Goal: Contribute content: Contribute content

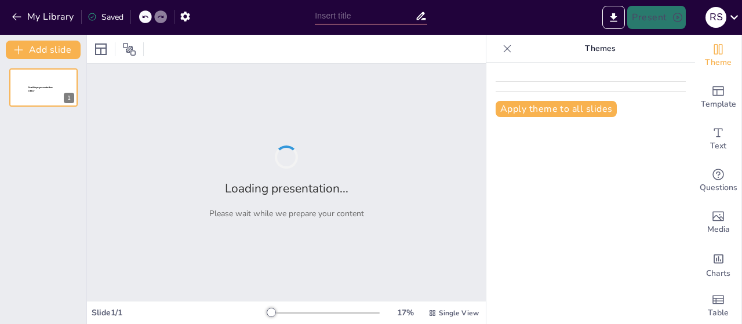
type input "Geografi Regional [GEOGRAPHIC_DATA]"
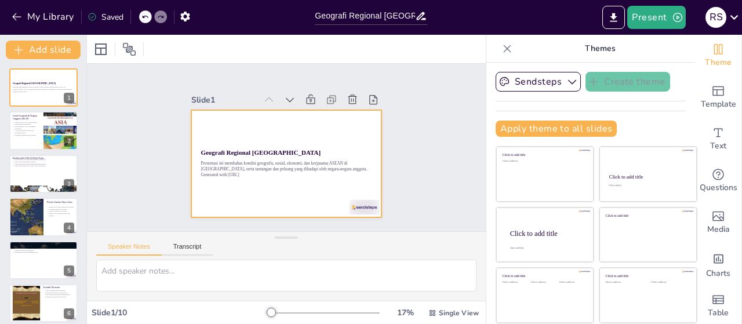
checkbox input "true"
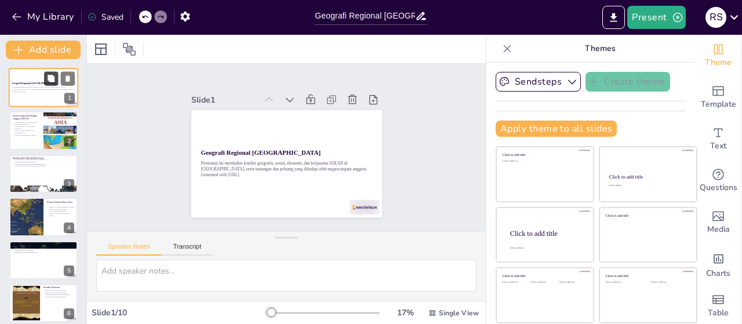
click at [47, 81] on icon at bounding box center [51, 79] width 8 height 8
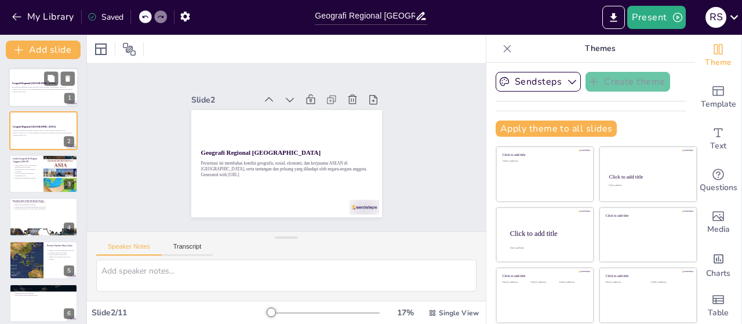
drag, startPoint x: 61, startPoint y: 83, endPoint x: 59, endPoint y: 89, distance: 6.8
click at [59, 89] on div "Geografi Regional Asia Tenggara Presentasi ini membahas kondisi geografis, sosi…" at bounding box center [44, 87] width 70 height 39
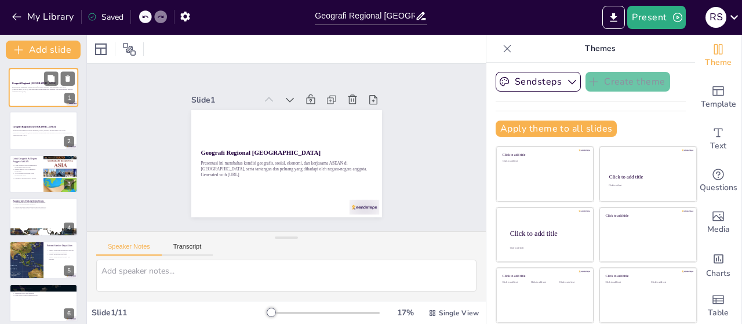
click at [59, 89] on p "Presentasi ini membahas kondisi geografis, sosial, ekonomi, dan kerjasama ASEAN…" at bounding box center [43, 88] width 63 height 4
click at [49, 130] on p "Presentasi ini membahas kondisi geografis, sosial, ekonomi, dan kerjasama ASEAN…" at bounding box center [43, 131] width 63 height 4
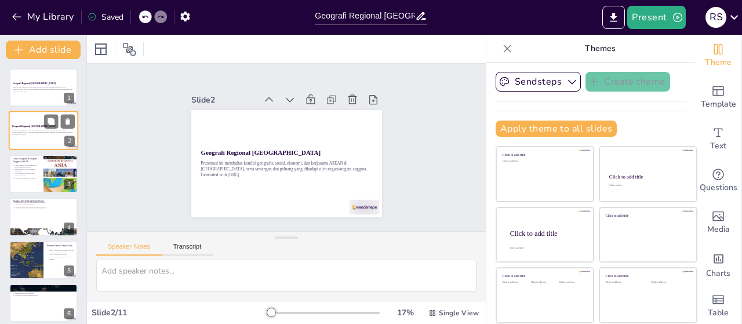
click at [30, 132] on p "Presentasi ini membahas kondisi geografis, sosial, ekonomi, dan kerjasama ASEAN…" at bounding box center [43, 131] width 63 height 4
click at [25, 80] on div at bounding box center [44, 87] width 70 height 39
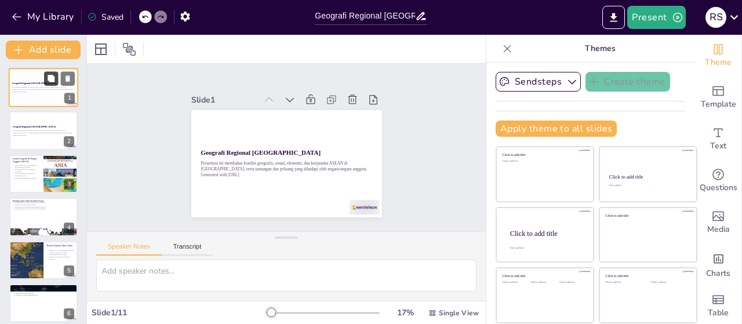
checkbox input "true"
click at [68, 74] on button at bounding box center [68, 78] width 14 height 14
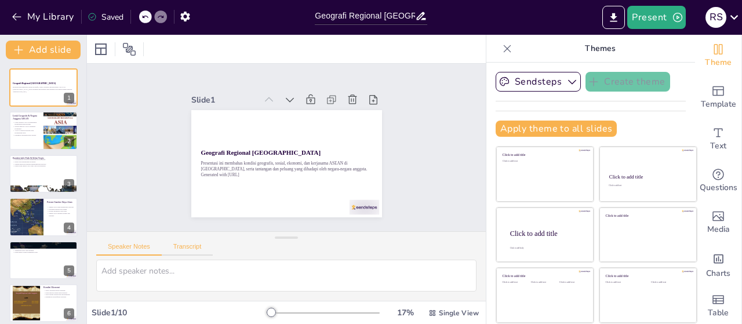
click at [192, 243] on button "Transcript" at bounding box center [188, 249] width 52 height 13
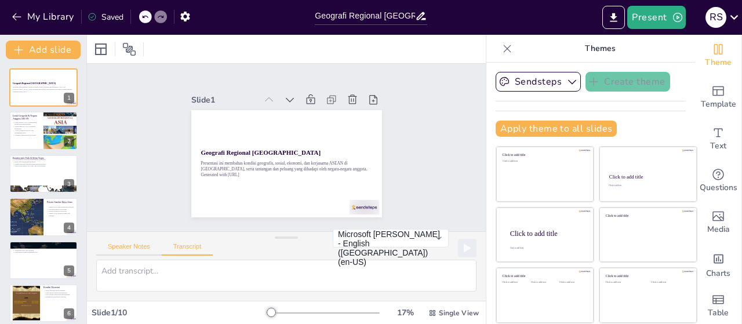
click at [147, 251] on button "Speaker Notes" at bounding box center [129, 249] width 66 height 13
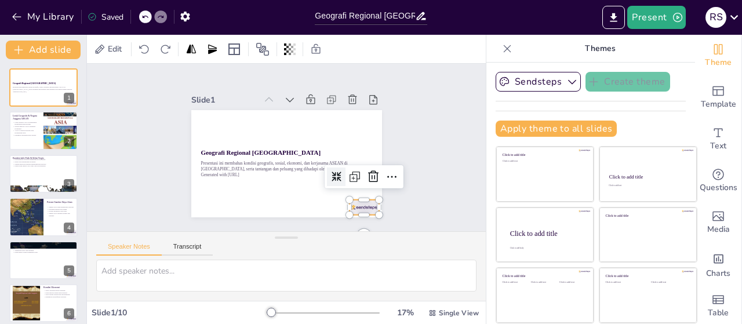
click at [357, 212] on div at bounding box center [350, 222] width 32 height 21
click at [373, 186] on icon at bounding box center [365, 194] width 16 height 16
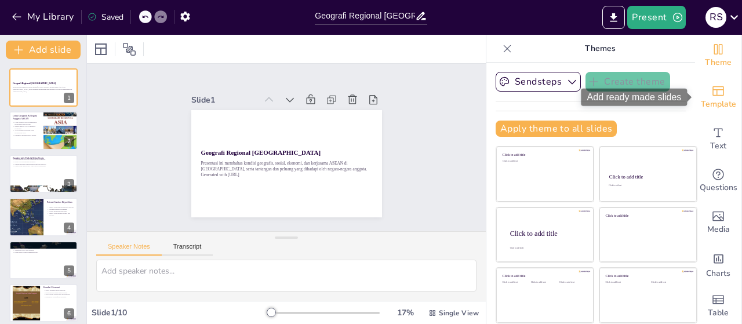
click at [722, 96] on icon "Add ready made slides" at bounding box center [718, 91] width 14 height 14
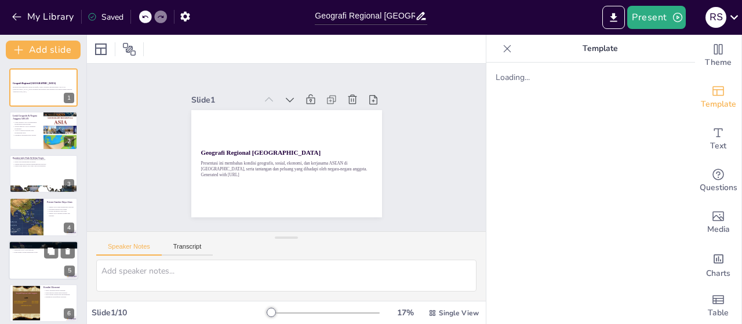
click at [27, 260] on div at bounding box center [44, 260] width 70 height 39
checkbox input "true"
type textarea "Keragaman etnis dan budaya di ASEAN memberikan kekayaan budaya yang luar biasa,…"
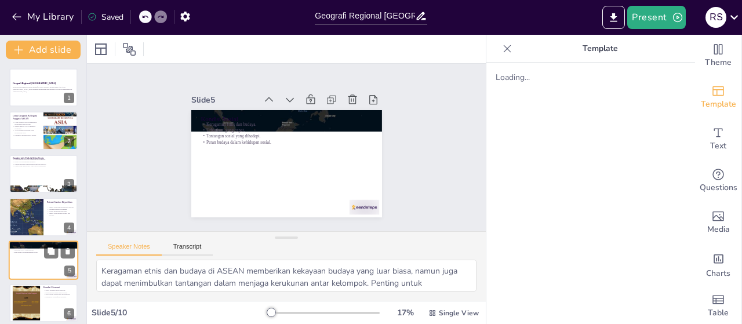
scroll to position [68, 0]
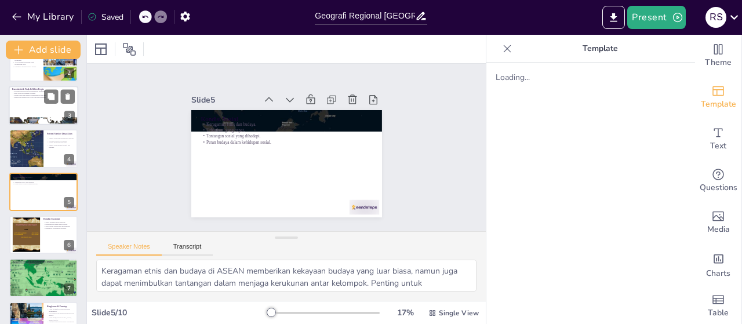
click at [37, 102] on div at bounding box center [44, 105] width 70 height 39
checkbox input "true"
type textarea "Keberagaman topografi di Asia Tenggara memberikan tantangan dan peluang bagi ma…"
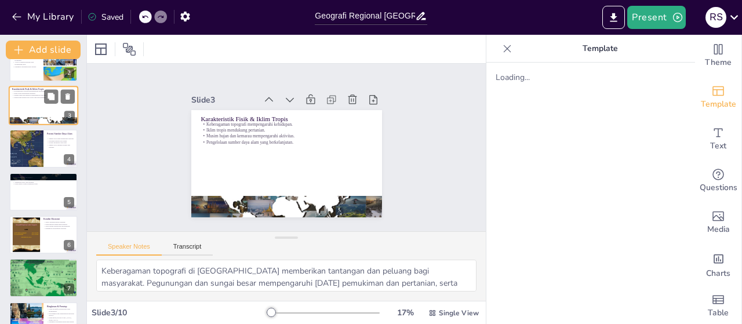
scroll to position [0, 0]
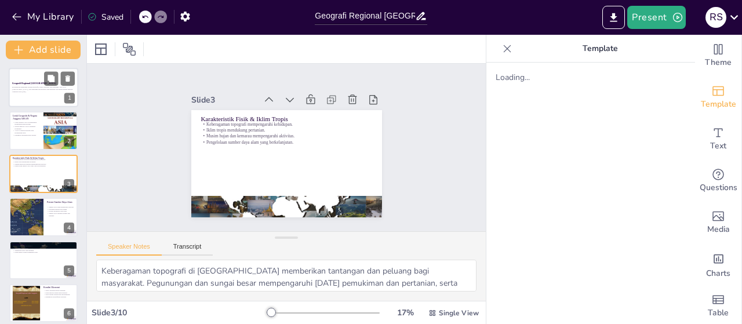
click at [34, 86] on p "Presentasi ini membahas kondisi geografis, sosial, ekonomi, dan kerjasama ASEAN…" at bounding box center [43, 88] width 63 height 4
checkbox input "true"
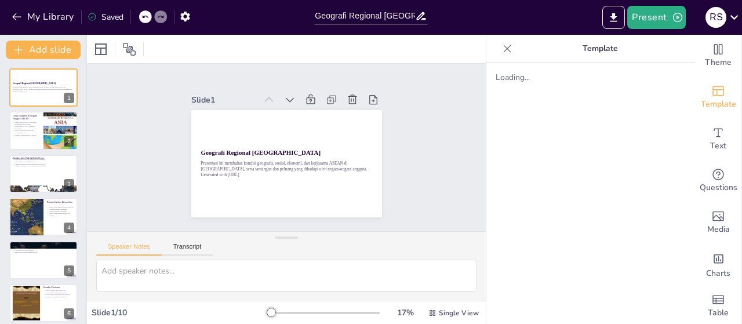
click at [597, 46] on p "Template" at bounding box center [600, 49] width 167 height 28
click at [714, 98] on span "Template" at bounding box center [718, 104] width 35 height 13
click at [504, 53] on icon at bounding box center [508, 49] width 12 height 12
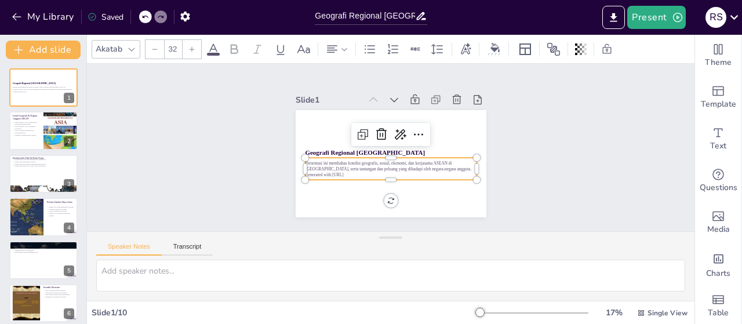
click at [453, 161] on p "Presentasi ini membahas kondisi geografis, sosial, ekonomi, dan kerjasama ASEAN…" at bounding box center [385, 165] width 167 height 64
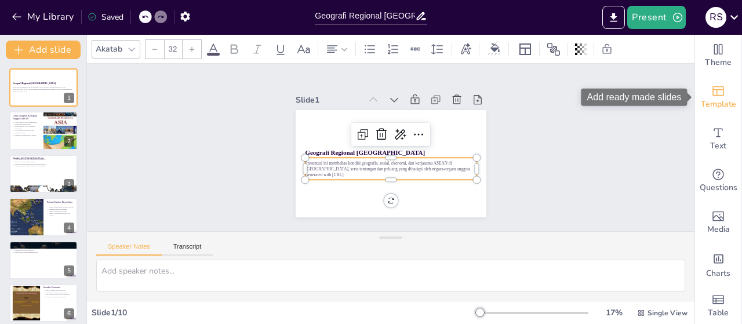
click at [727, 90] on div "Template" at bounding box center [718, 98] width 46 height 42
checkbox input "true"
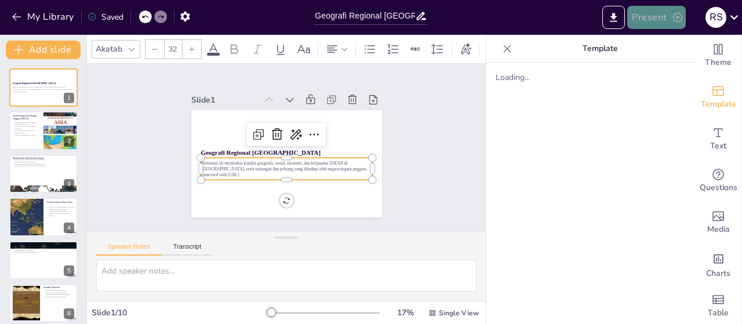
click at [645, 17] on button "Present" at bounding box center [656, 17] width 58 height 23
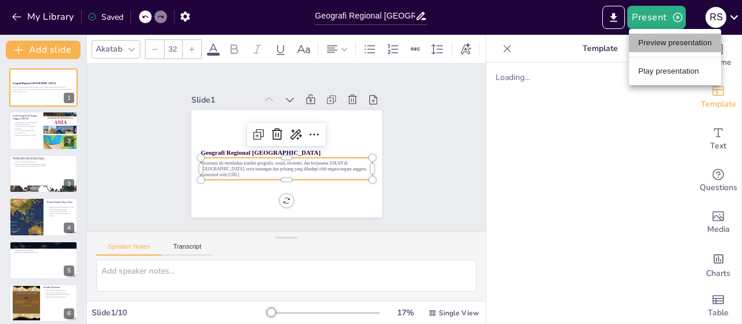
click at [651, 46] on li "Preview presentation" at bounding box center [675, 43] width 92 height 19
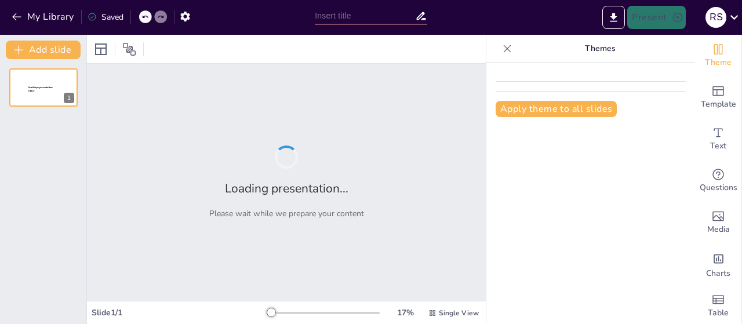
type input "Geografi Regional [GEOGRAPHIC_DATA]"
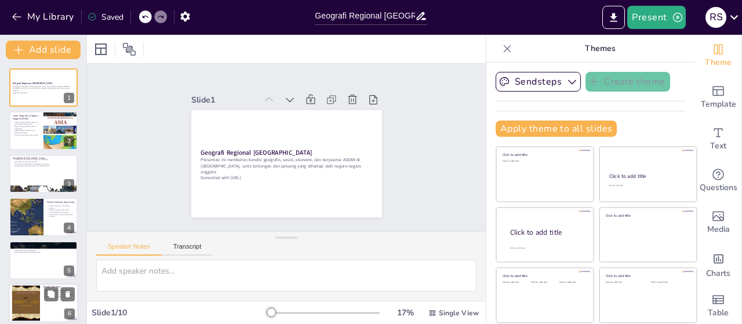
checkbox input "true"
click at [25, 304] on div at bounding box center [25, 303] width 47 height 35
type textarea "Sektor pertanian masih menjadi tulang punggung ekonomi di banyak negara ASEAN. …"
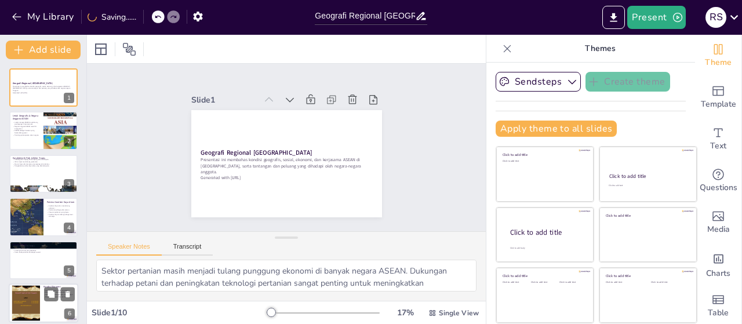
scroll to position [111, 0]
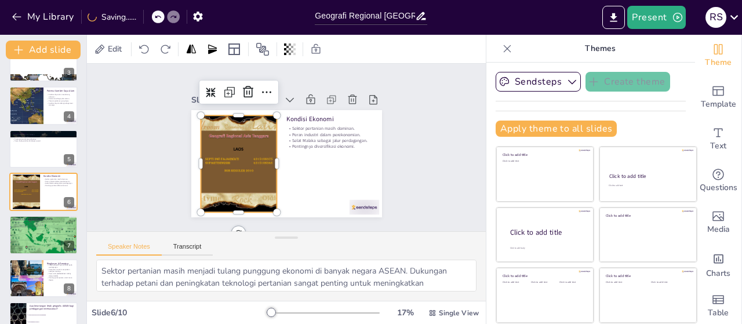
click at [242, 168] on div at bounding box center [245, 118] width 154 height 161
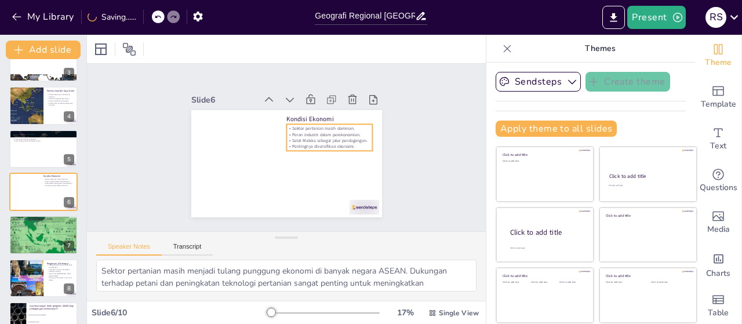
checkbox input "true"
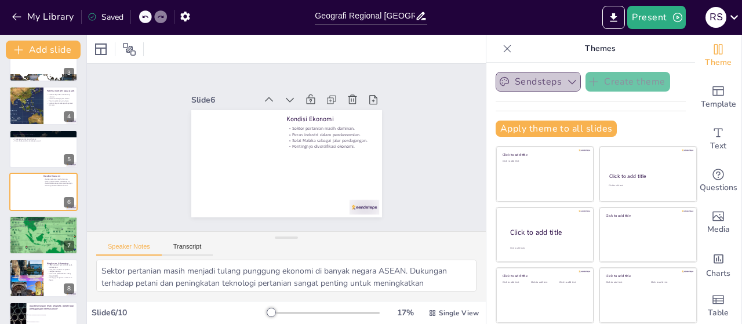
click at [525, 83] on button "Sendsteps" at bounding box center [538, 82] width 85 height 20
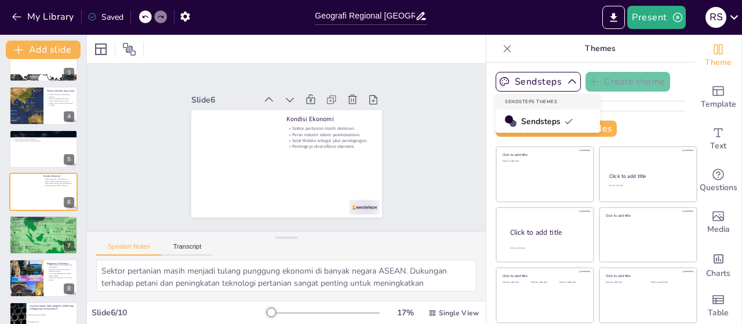
click at [571, 122] on icon at bounding box center [568, 121] width 9 height 9
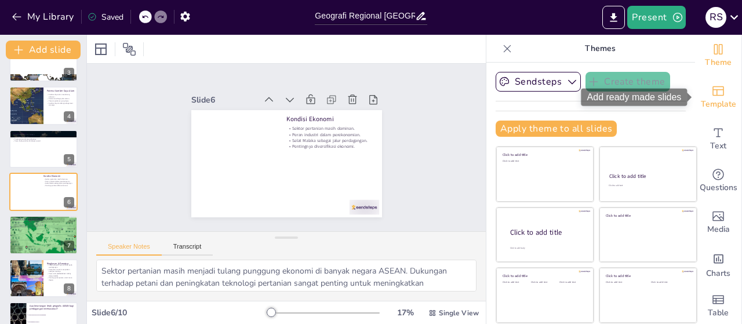
click at [717, 101] on span "Template" at bounding box center [718, 104] width 35 height 13
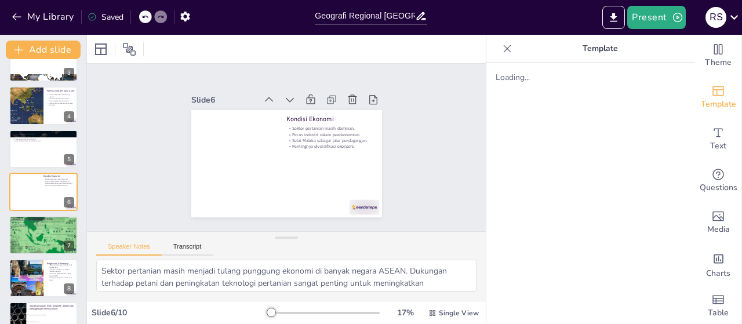
click at [504, 47] on icon at bounding box center [508, 49] width 12 height 12
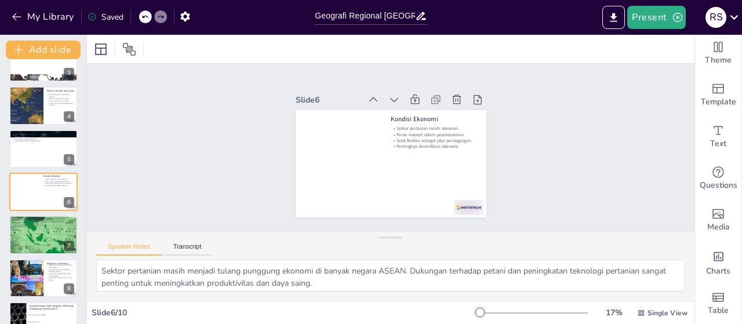
scroll to position [1, 0]
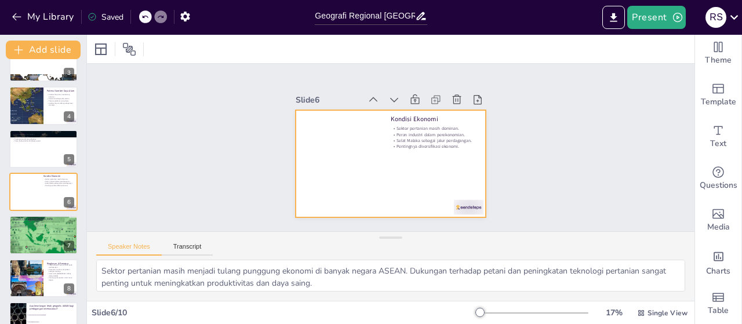
checkbox input "true"
